Goal: Navigation & Orientation: Find specific page/section

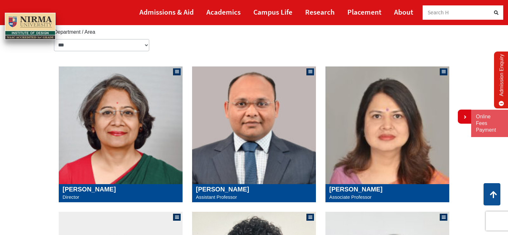
scroll to position [32, 0]
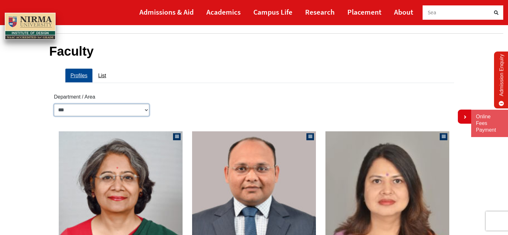
click at [54, 104] on select "**********" at bounding box center [101, 110] width 95 height 12
click at [106, 108] on select "**********" at bounding box center [101, 110] width 95 height 12
click at [103, 73] on link "List" at bounding box center [102, 75] width 19 height 14
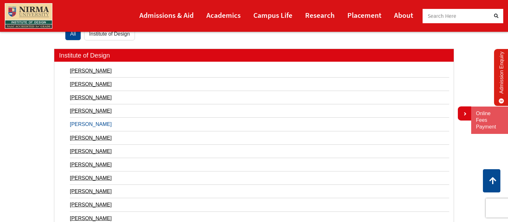
scroll to position [0, 0]
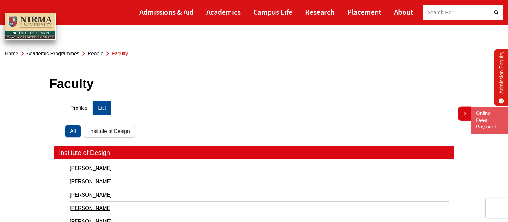
click at [79, 107] on link "Profiles" at bounding box center [79, 108] width 28 height 14
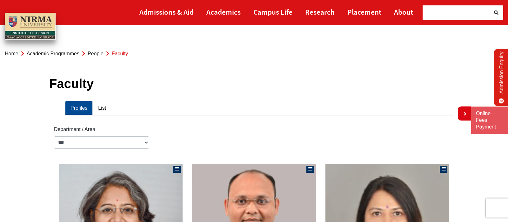
click at [97, 54] on link "People" at bounding box center [96, 53] width 16 height 5
click at [90, 53] on link "People" at bounding box center [96, 53] width 16 height 5
click at [69, 52] on link "Academic Programmes" at bounding box center [53, 53] width 53 height 5
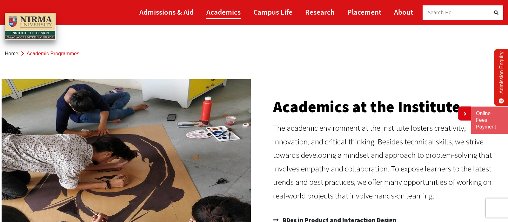
click at [220, 13] on link "Academics" at bounding box center [223, 12] width 34 height 14
click at [183, 12] on link "Admissions & Aid" at bounding box center [166, 12] width 54 height 14
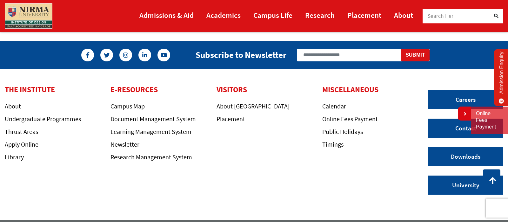
scroll to position [529, 0]
